Goal: Communication & Community: Answer question/provide support

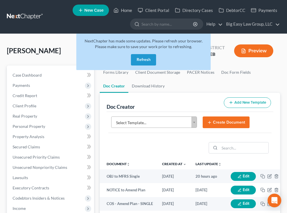
click at [146, 56] on button "Refresh" at bounding box center [143, 59] width 25 height 11
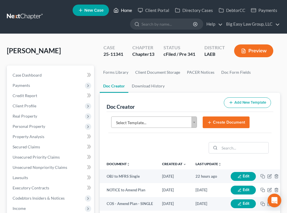
click at [130, 9] on link "Home" at bounding box center [122, 10] width 24 height 10
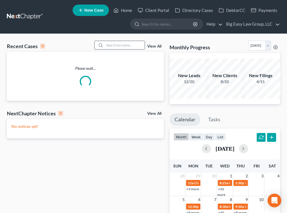
click at [120, 42] on input "search" at bounding box center [124, 45] width 40 height 8
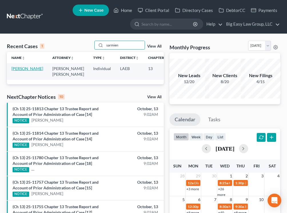
type input "sarmien"
click at [24, 70] on link "Sarmiento-Mendoza, Jorge" at bounding box center [27, 68] width 32 height 5
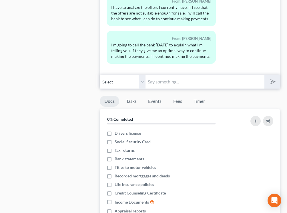
scroll to position [442, 0]
click at [158, 74] on div "11:11AM, 03/21/2025 To: Jorge Sarmiento-Mendoza Call me before you come - one d…" at bounding box center [190, 19] width 180 height 114
click at [156, 86] on input "text" at bounding box center [204, 83] width 118 height 14
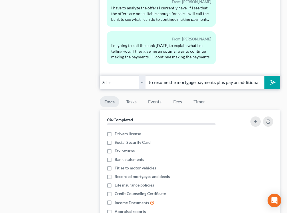
scroll to position [0, 0]
click at [237, 82] on input "I can set you up on a payment plan, but you will have to resume the mortgage pa…" at bounding box center [204, 83] width 118 height 14
type input "I can set you up on a payment plan, but you will have to resume the mortgage pa…"
click at [264, 76] on button "submit" at bounding box center [272, 82] width 16 height 13
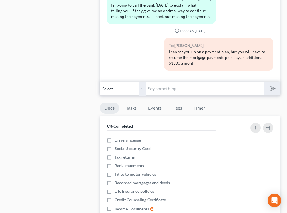
scroll to position [435, 0]
click at [178, 86] on input "text" at bounding box center [204, 89] width 118 height 14
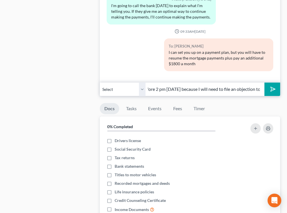
scroll to position [0, 52]
type input "please let me know before 2 pm today because I will need to file an objection t…"
click at [264, 83] on button "submit" at bounding box center [272, 89] width 16 height 13
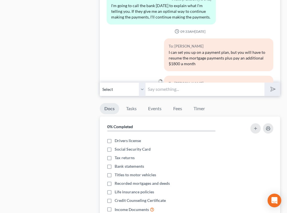
scroll to position [1333, 0]
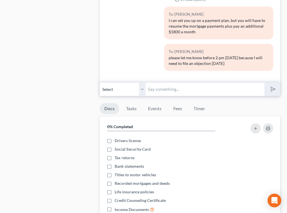
click at [168, 92] on input "text" at bounding box center [204, 89] width 118 height 14
type input "6-12 months"
click at [264, 83] on button "submit" at bounding box center [272, 89] width 16 height 13
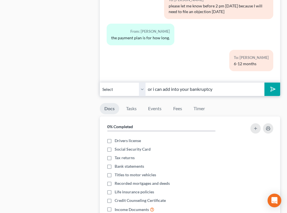
type input "or i can add into your bankruptcy"
click at [264, 83] on button "submit" at bounding box center [272, 89] width 16 height 13
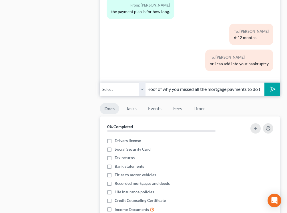
scroll to position [0, 48]
type input "but I have to have proof of why you missed all the mortgage payments to do thqat"
click at [264, 83] on button "submit" at bounding box center [272, 89] width 16 height 13
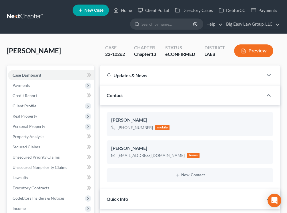
scroll to position [1478, 0]
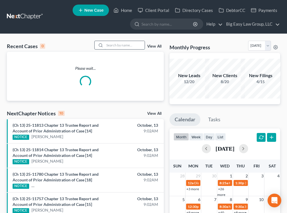
click at [120, 43] on input "search" at bounding box center [124, 45] width 40 height 8
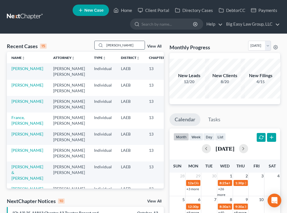
type input "hunt"
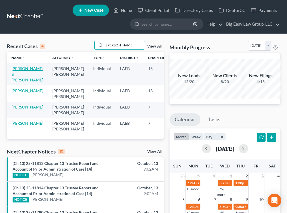
click at [24, 75] on link "Cunningham, Amier & Hunt, Jeseka" at bounding box center [27, 74] width 32 height 16
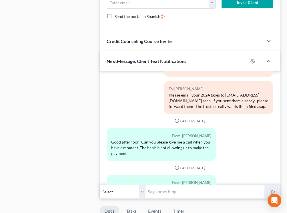
scroll to position [457, 0]
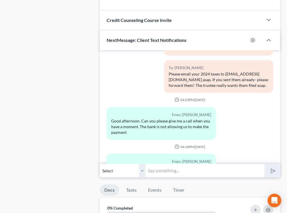
click at [121, 178] on button "Media1" at bounding box center [122, 180] width 18 height 5
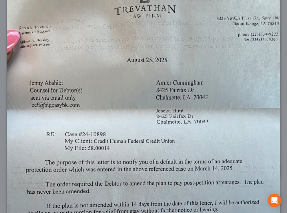
scroll to position [0, 0]
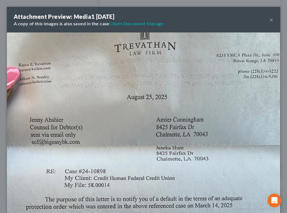
click at [271, 21] on button "×" at bounding box center [271, 19] width 4 height 7
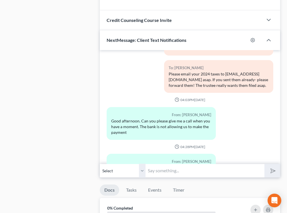
click at [144, 168] on select "Select +1 (551) 786-0831 - Amier Cunningham +1 (251) 767-7254 - Amier Cunningha…" at bounding box center [123, 171] width 46 height 14
select select "2"
click at [100, 164] on select "Select +1 (551) 786-0831 - Amier Cunningham +1 (251) 767-7254 - Amier Cunningha…" at bounding box center [123, 171] width 46 height 14
click at [170, 175] on input "text" at bounding box center [204, 171] width 118 height 14
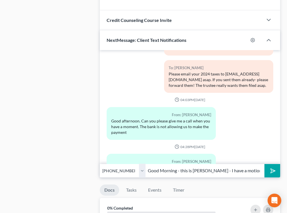
click at [248, 173] on input "Good Morning - this is Jenny - I have a motion about your" at bounding box center [204, 171] width 118 height 14
type input "Good Morning - this is Jenny - I have a motion about your GMC terrain - are you…"
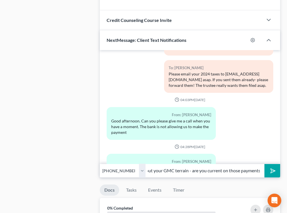
click at [264, 164] on button "submit" at bounding box center [272, 170] width 16 height 13
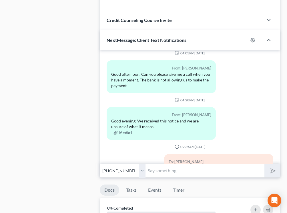
click at [181, 166] on div "Good Morning - this is Jenny - I have a motion about your GMC terrain - are you…" at bounding box center [218, 174] width 100 height 17
drag, startPoint x: 182, startPoint y: 145, endPoint x: 167, endPoint y: 134, distance: 18.4
click at [167, 154] on div "To: Jeseka Hunt Good Morning - this is Jenny - I have a motion about your GMC t…" at bounding box center [218, 170] width 109 height 33
copy div "Good Morning - this is Jenny - I have a motion about your GMC terrain - are you…"
click at [137, 169] on select "Select +1 (551) 786-0831 - Amier Cunningham +1 (251) 767-7254 - Amier Cunningha…" at bounding box center [123, 171] width 46 height 14
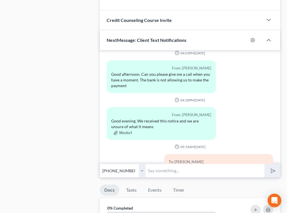
select select "1"
click at [100, 164] on select "Select +1 (551) 786-0831 - Amier Cunningham +1 (251) 767-7254 - Amier Cunningha…" at bounding box center [123, 171] width 46 height 14
click at [159, 172] on input "text" at bounding box center [204, 171] width 118 height 14
paste input "Good Morning - this is Jenny - I have a motion about your GMC terrain - are you…"
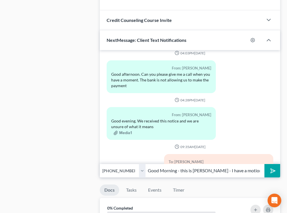
scroll to position [0, 121]
type input "Good Morning - this is Jenny - I have a motion about your GMC terrain - are you…"
click at [269, 170] on icon "submit" at bounding box center [271, 171] width 8 height 8
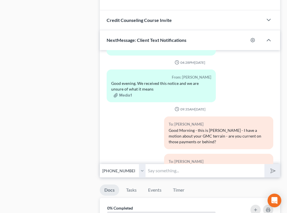
scroll to position [3841, 0]
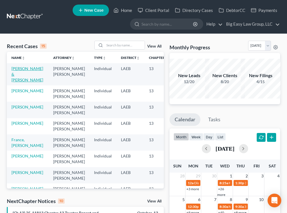
click at [18, 73] on link "Cunningham, Amier & Hunt, Jeseka" at bounding box center [27, 74] width 32 height 16
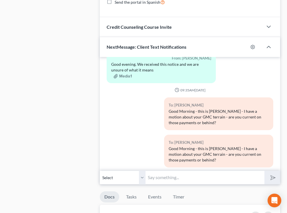
scroll to position [469, 0]
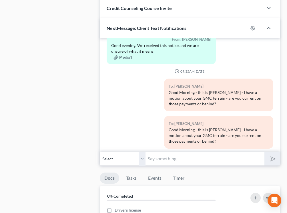
click at [177, 158] on input "text" at bounding box center [204, 159] width 118 height 14
click at [142, 154] on select "Select +1 (551) 786-0831 - Amier Cunningham +1 (251) 767-7254 - Amier Cunningha…" at bounding box center [123, 159] width 46 height 14
select select "2"
click at [100, 152] on select "Select +1 (551) 786-0831 - Amier Cunningham +1 (251) 767-7254 - Amier Cunningha…" at bounding box center [123, 159] width 46 height 14
click at [153, 161] on input "text" at bounding box center [204, 159] width 118 height 14
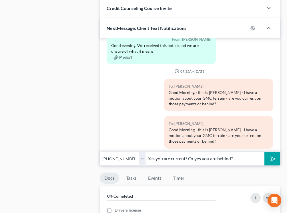
type input "Yes you are current? Or yes you are behind?"
click at [264, 152] on button "submit" at bounding box center [272, 158] width 16 height 13
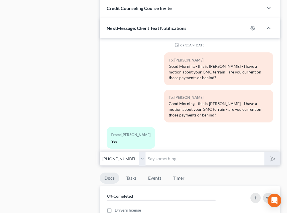
scroll to position [3893, 0]
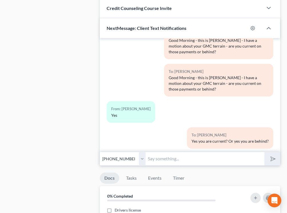
click at [156, 161] on input "text" at bounding box center [204, 159] width 118 height 14
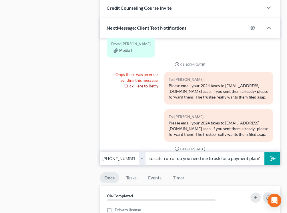
scroll to position [0, 104]
type input "I'm sorry - I don't see any notes from it - are you able to catch up or do you …"
click at [264, 152] on button "submit" at bounding box center [272, 158] width 16 height 13
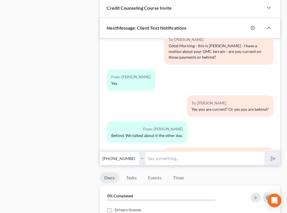
scroll to position [3951, 0]
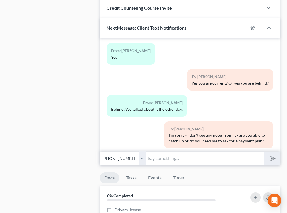
click at [171, 161] on input "text" at bounding box center [204, 159] width 118 height 14
type input "I"
click at [158, 160] on input "text" at bounding box center [204, 159] width 118 height 14
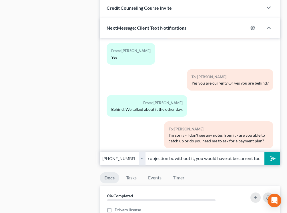
scroll to position [0, 37]
type input "ok - i will file the objection bc without it, you would have ot be current today"
click at [264, 152] on button "submit" at bounding box center [272, 158] width 16 height 13
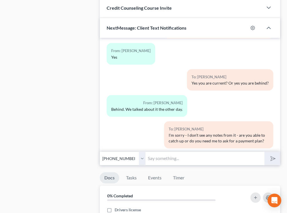
scroll to position [3983, 0]
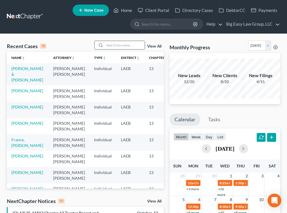
click at [114, 43] on input "search" at bounding box center [124, 45] width 40 height 8
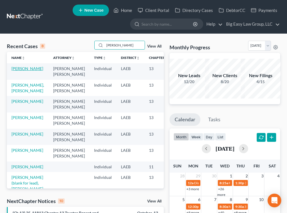
type input "[PERSON_NAME]"
click at [21, 71] on link "[PERSON_NAME]" at bounding box center [27, 68] width 32 height 5
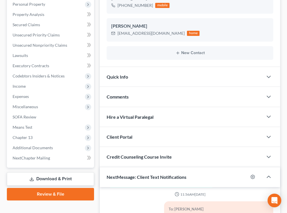
scroll to position [134, 0]
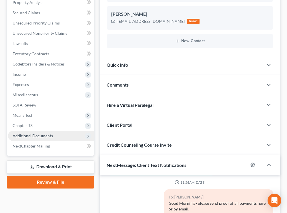
click at [48, 138] on span "Additional Documents" at bounding box center [33, 136] width 40 height 5
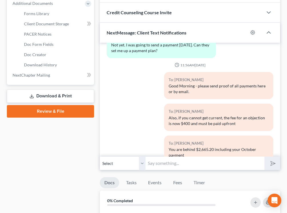
scroll to position [3255, 0]
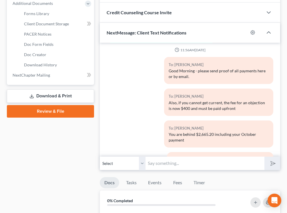
click at [157, 160] on input "text" at bounding box center [204, 164] width 118 height 14
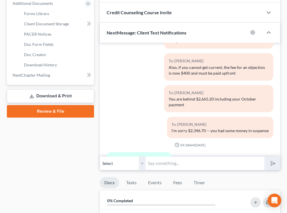
click at [161, 164] on input "text" at bounding box center [204, 164] width 118 height 14
type input "ok"
click at [264, 157] on button "submit" at bounding box center [272, 163] width 16 height 13
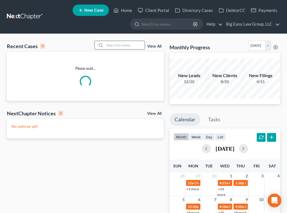
click at [116, 45] on input "search" at bounding box center [124, 45] width 40 height 8
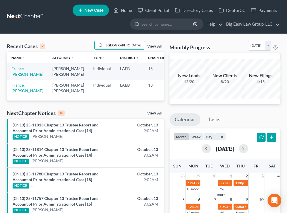
type input "[GEOGRAPHIC_DATA]"
click at [15, 69] on link "France, [PERSON_NAME]" at bounding box center [27, 71] width 32 height 11
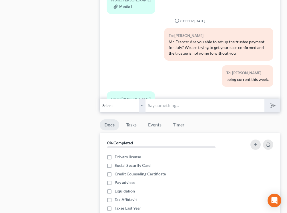
scroll to position [3747, 0]
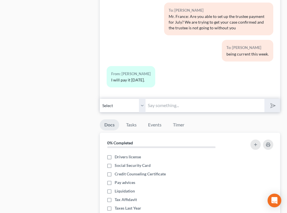
click at [177, 107] on input "text" at bounding box center [204, 106] width 118 height 14
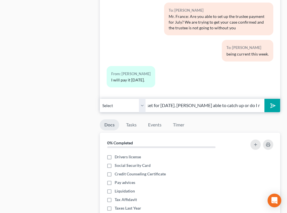
scroll to position [0, 169]
type input "Frank - This is Jenny - the mortgage company has a lift stay set for next Monda…"
click at [264, 99] on button "submit" at bounding box center [272, 105] width 16 height 13
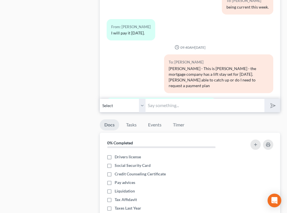
scroll to position [3855, 0]
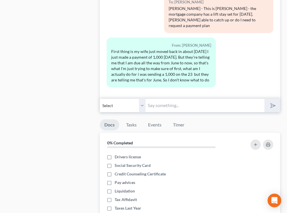
click at [182, 107] on input "text" at bounding box center [204, 106] width 118 height 14
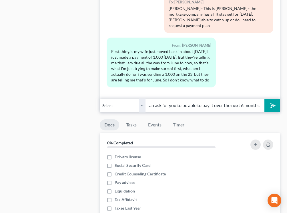
scroll to position [0, 5]
type input "I can ask for you to be able to pay it over the next 6 months"
click at [264, 99] on button "submit" at bounding box center [272, 105] width 16 height 13
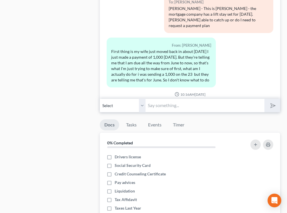
scroll to position [3896, 0]
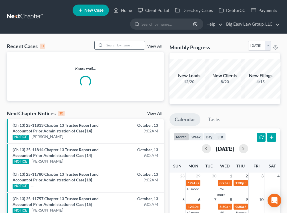
click at [105, 46] on div at bounding box center [99, 45] width 10 height 8
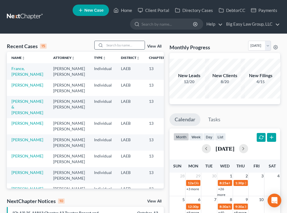
click at [110, 45] on input "search" at bounding box center [124, 45] width 40 height 8
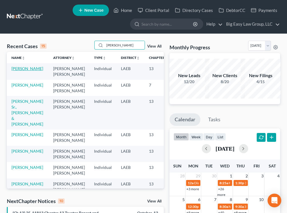
type input "[PERSON_NAME]"
click at [18, 71] on link "[PERSON_NAME]" at bounding box center [27, 68] width 32 height 5
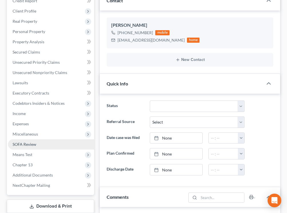
scroll to position [100, 0]
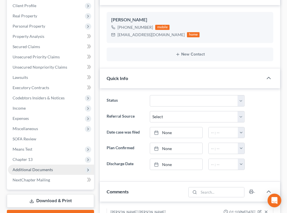
click at [66, 166] on span "Additional Documents" at bounding box center [51, 170] width 86 height 10
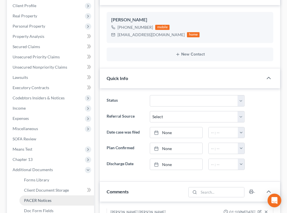
click at [55, 198] on link "PACER Notices" at bounding box center [56, 201] width 74 height 10
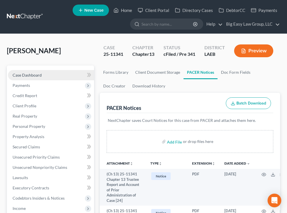
click at [62, 74] on link "Case Dashboard" at bounding box center [51, 75] width 86 height 10
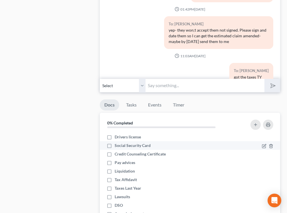
scroll to position [3100, 0]
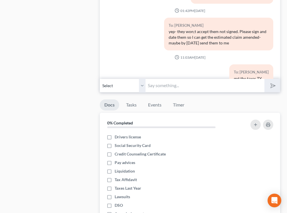
click at [180, 86] on input "text" at bounding box center [204, 86] width 118 height 14
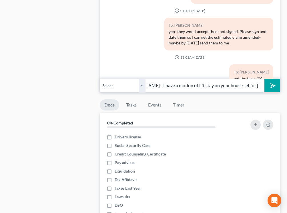
scroll to position [0, 71]
type input "Good Morning - This is [PERSON_NAME] - I have a motion ot lift stay on your hou…"
click at [264, 79] on button "submit" at bounding box center [272, 85] width 16 height 13
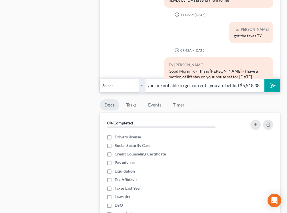
scroll to position [0, 69]
type input "I need to file an objection [DATE] if you are not able to get current - you are…"
click at [264, 79] on button "submit" at bounding box center [272, 85] width 16 height 13
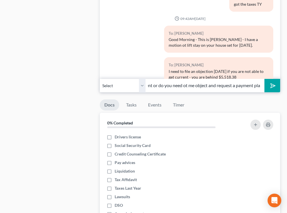
scroll to position [0, 53]
type input "Are you able ot get current or do you need ot me object and request a payment p…"
click at [264, 79] on button "submit" at bounding box center [272, 85] width 16 height 13
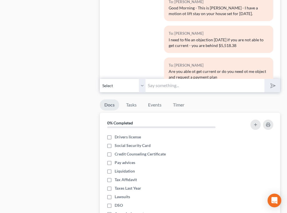
scroll to position [3233, 0]
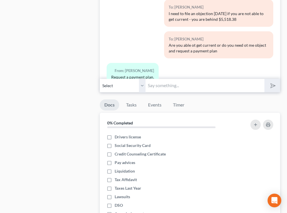
click at [168, 89] on input "text" at bounding box center [204, 86] width 118 height 14
type input "ok - i will let you know the terms once i receive them"
click at [269, 87] on icon "submit" at bounding box center [271, 86] width 8 height 8
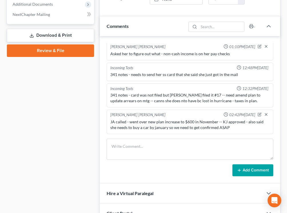
scroll to position [219, 0]
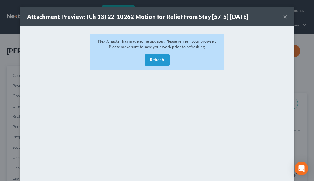
scroll to position [184, 0]
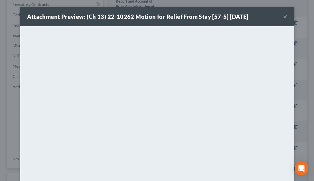
click at [284, 17] on button "×" at bounding box center [285, 16] width 4 height 7
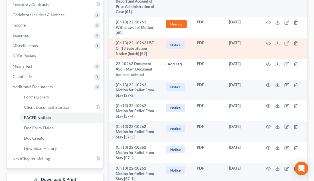
scroll to position [0, 0]
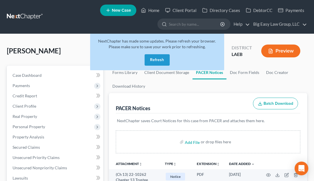
click at [160, 57] on button "Refresh" at bounding box center [157, 59] width 25 height 11
